Goal: Transaction & Acquisition: Purchase product/service

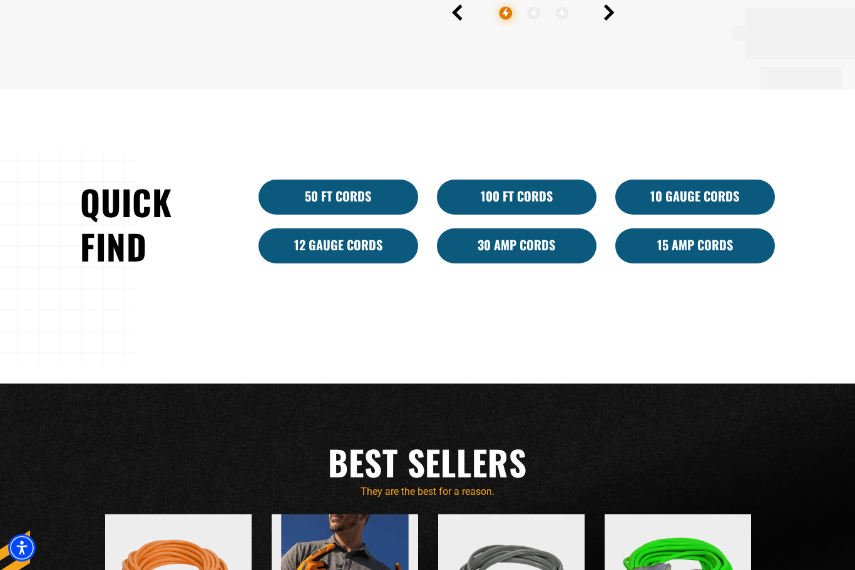
scroll to position [803, 0]
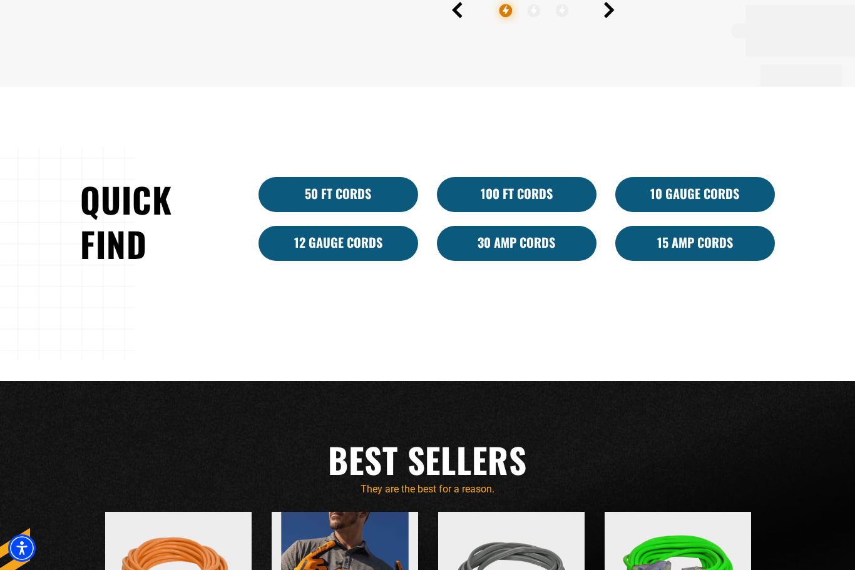
click at [679, 212] on link "10 Gauge Cords" at bounding box center [695, 194] width 160 height 35
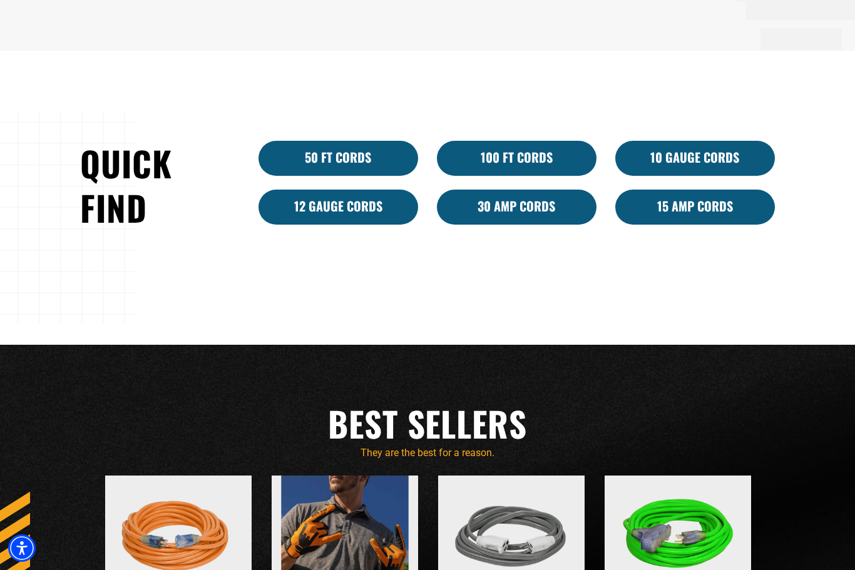
scroll to position [845, 0]
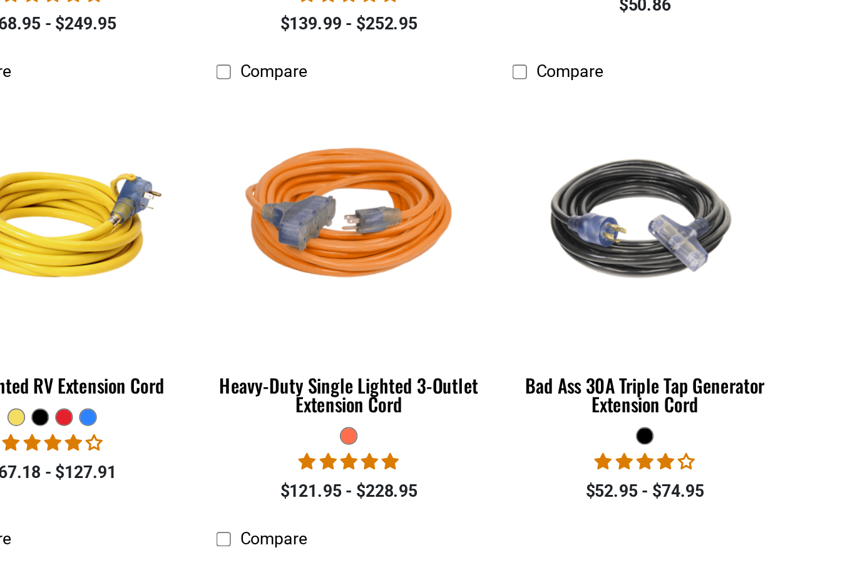
scroll to position [699, 0]
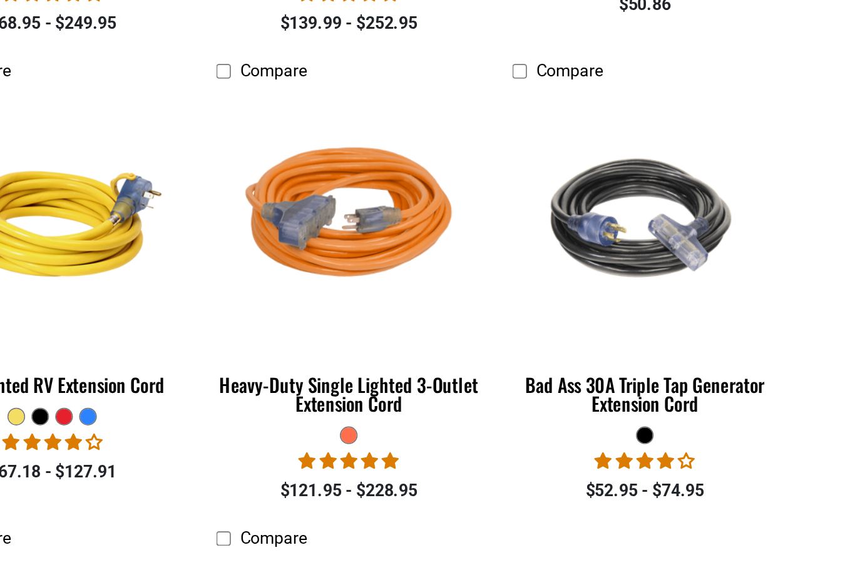
click at [437, 263] on img at bounding box center [516, 335] width 158 height 144
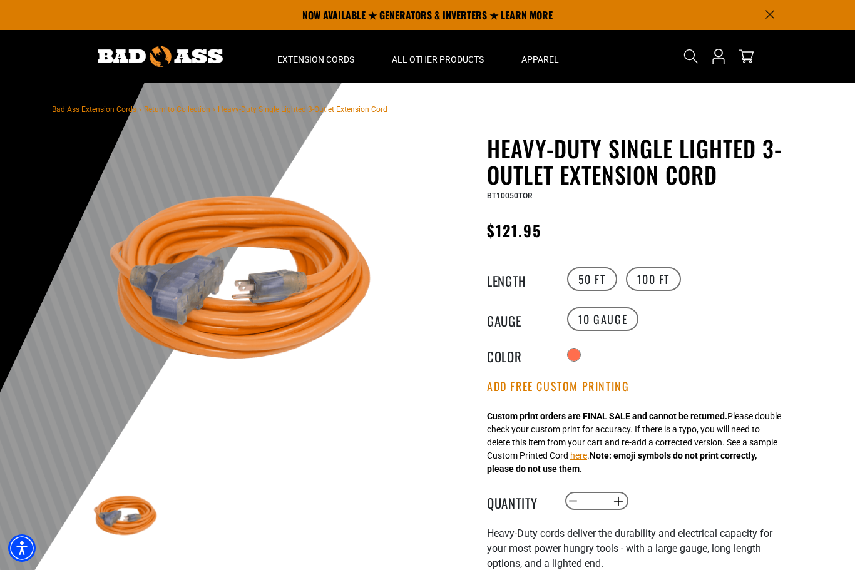
click at [305, 68] on div "All Extension Cords General Purpose Outdoor Indoor" at bounding box center [315, 215] width 114 height 294
click at [136, 56] on img at bounding box center [160, 56] width 125 height 21
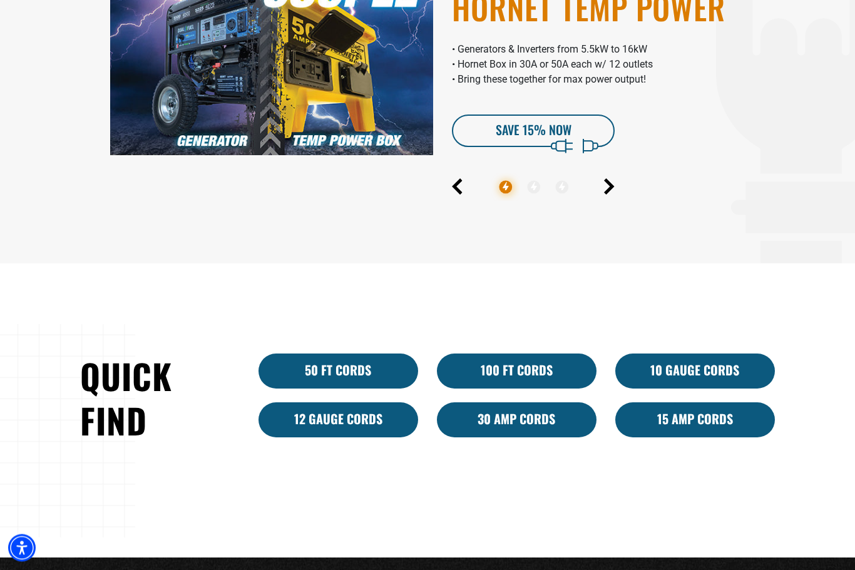
scroll to position [627, 0]
click at [608, 194] on icon "Next" at bounding box center [608, 187] width 7 height 14
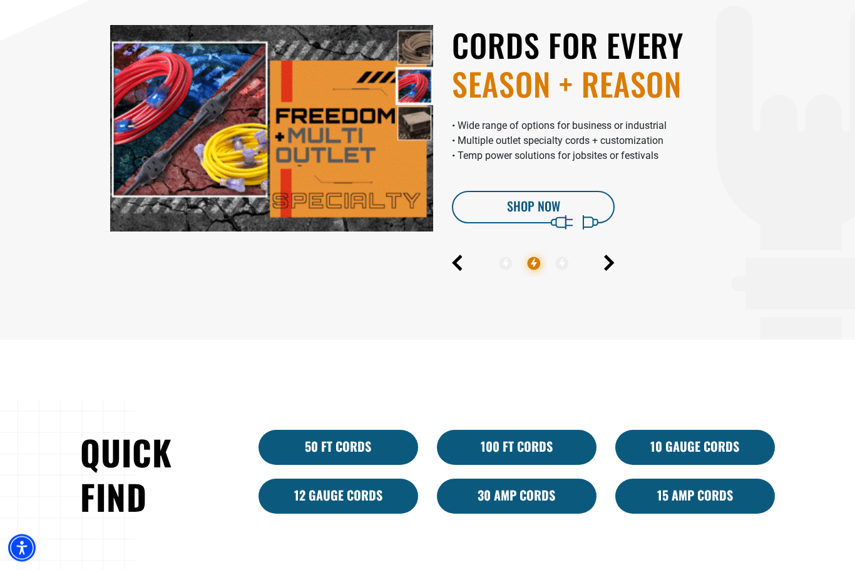
scroll to position [545, 0]
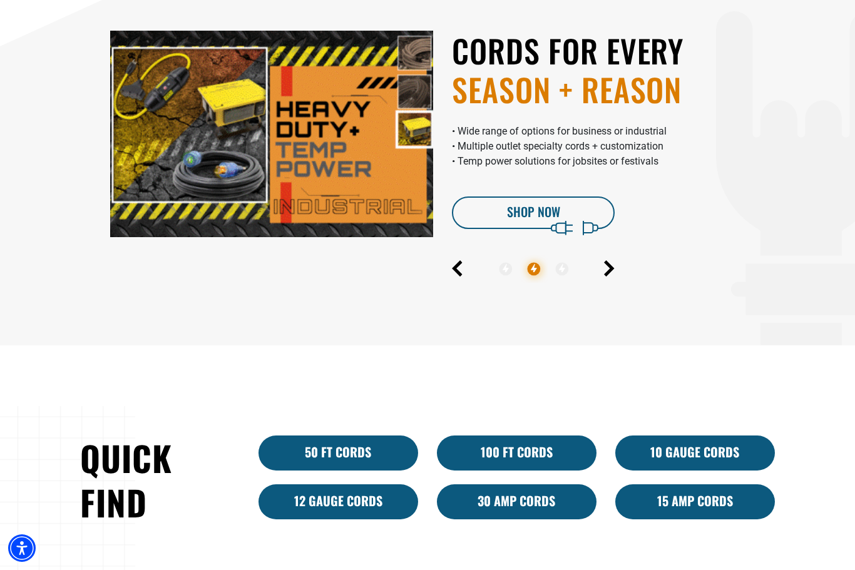
click at [610, 276] on icon "Next" at bounding box center [608, 269] width 7 height 14
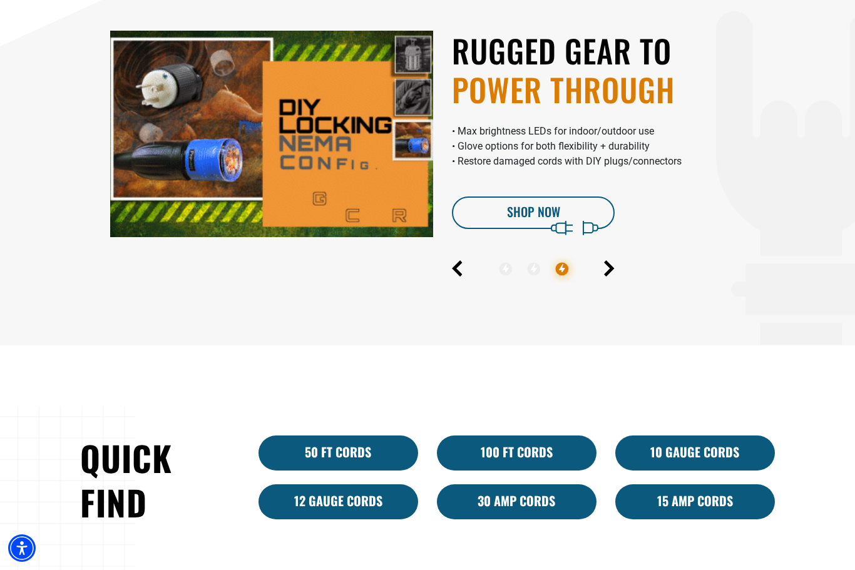
click at [607, 277] on icon "Next" at bounding box center [609, 268] width 11 height 16
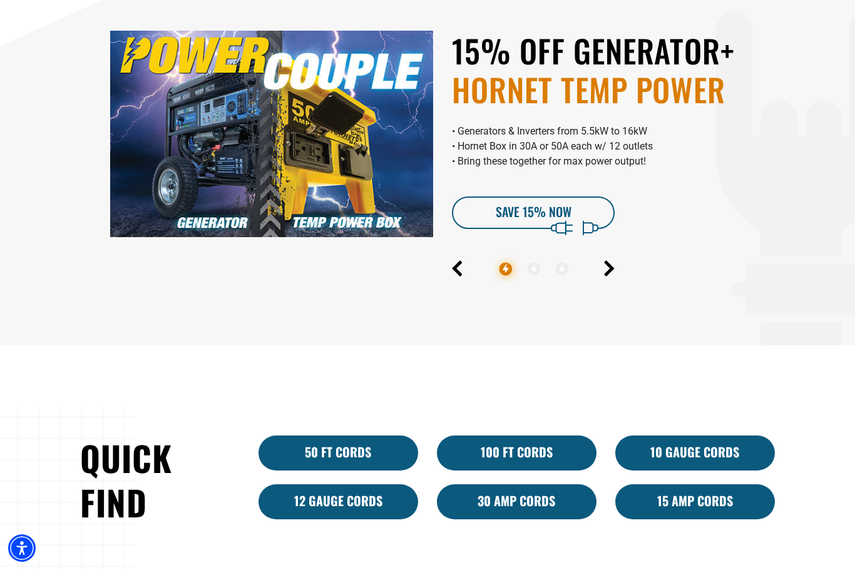
click at [561, 229] on link "SAVE 15% Now" at bounding box center [533, 212] width 163 height 33
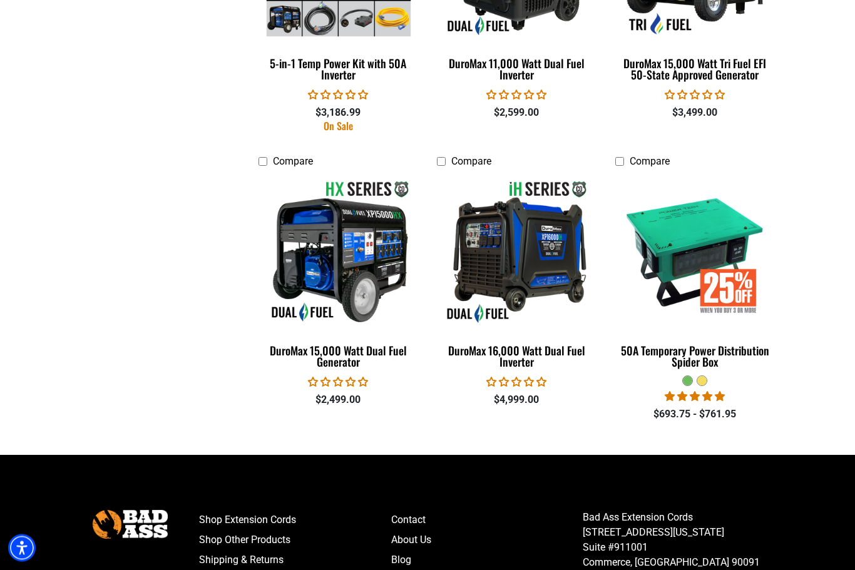
scroll to position [2561, 0]
click at [321, 226] on img at bounding box center [339, 252] width 158 height 144
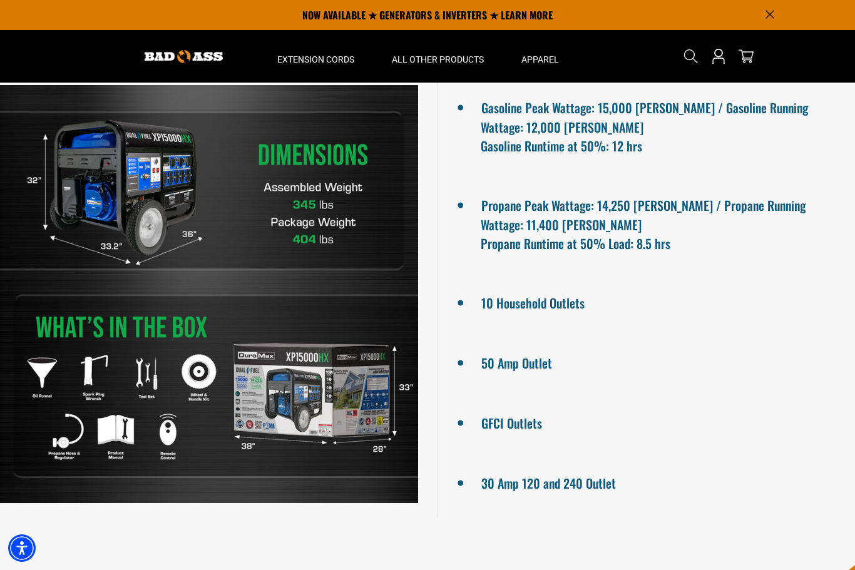
scroll to position [997, 0]
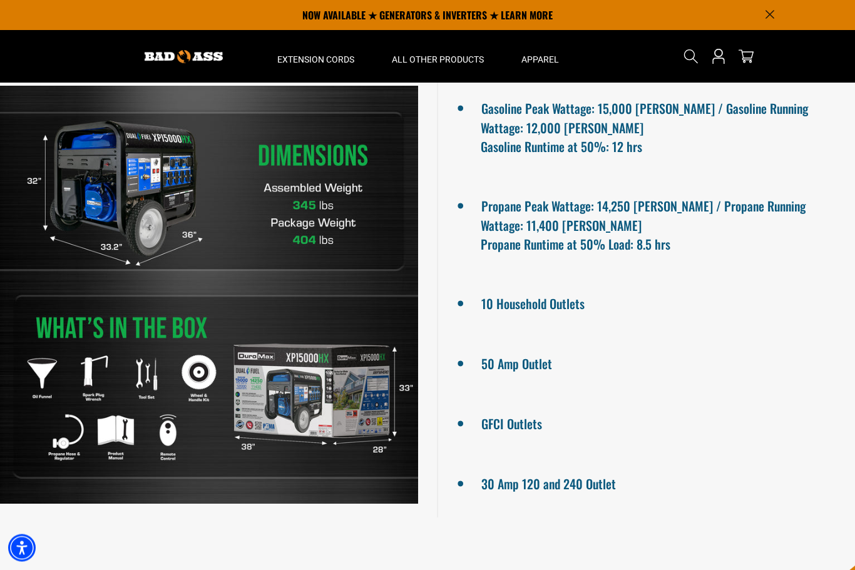
click at [452, 182] on ul "Gasoline Peak Wattage: 15,000 [PERSON_NAME] / Gasoline Running Wattage: 12,000 …" at bounding box center [646, 295] width 418 height 445
click at [611, 314] on li "10 Household Outlets" at bounding box center [645, 303] width 330 height 23
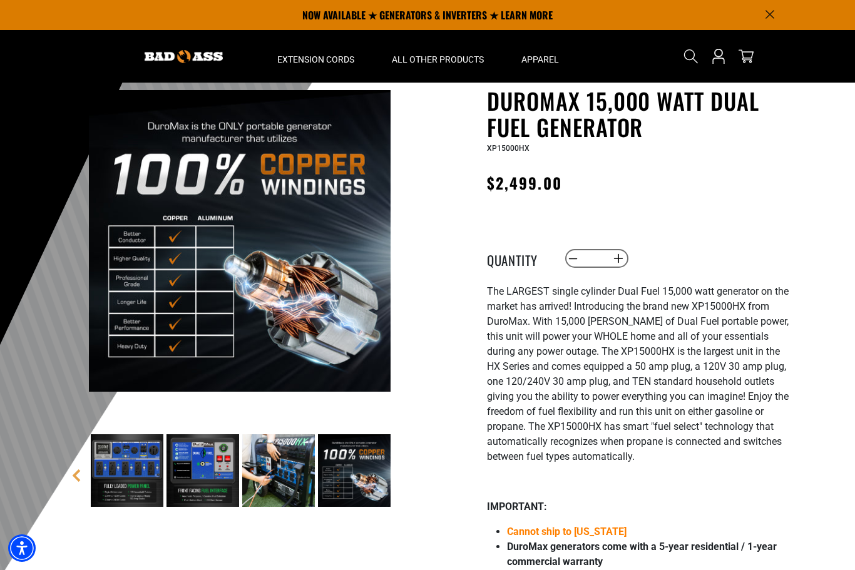
scroll to position [0, 0]
